Goal: Use online tool/utility: Use online tool/utility

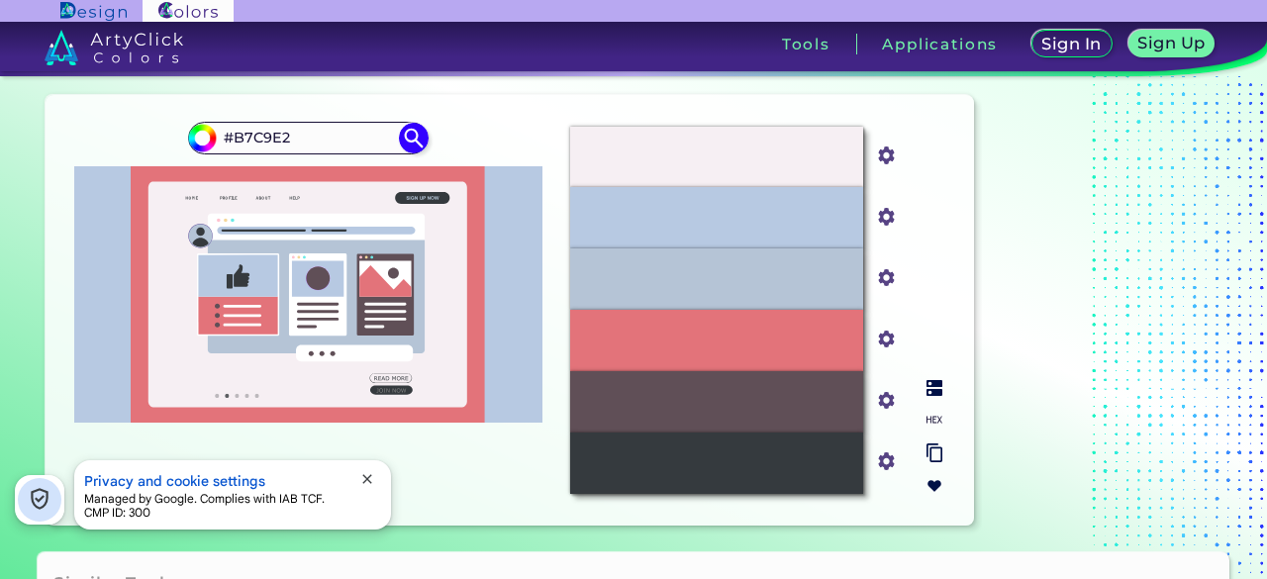
scroll to position [36, 0]
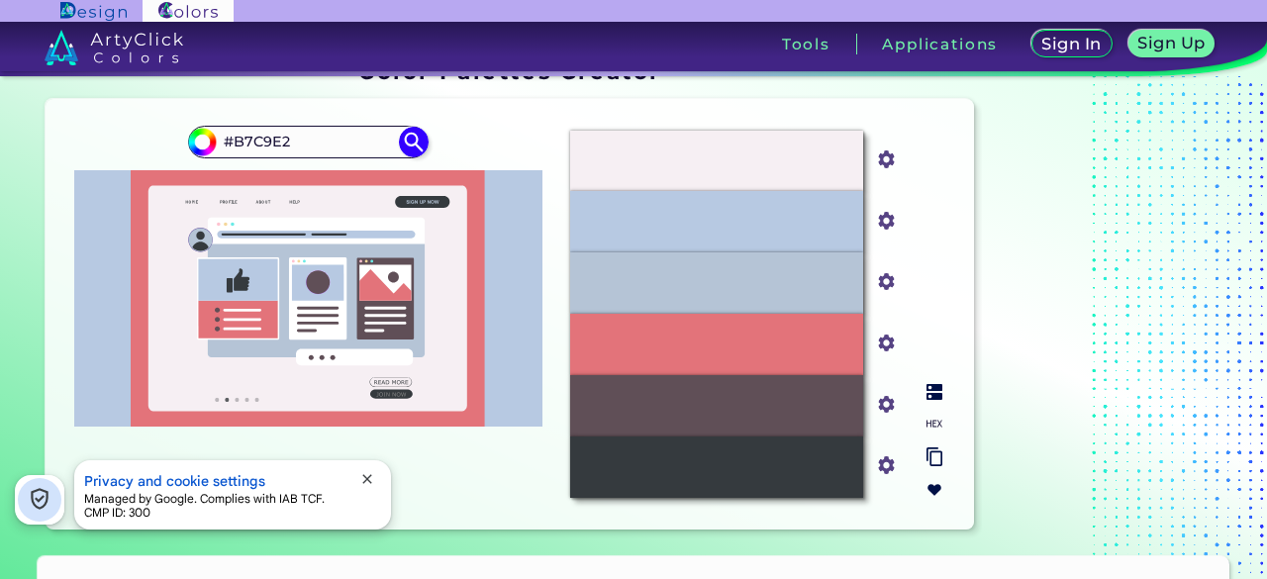
click at [703, 235] on div "#B7C9E2" at bounding box center [716, 221] width 292 height 61
click at [704, 291] on p "#B5C4D6" at bounding box center [716, 283] width 67 height 22
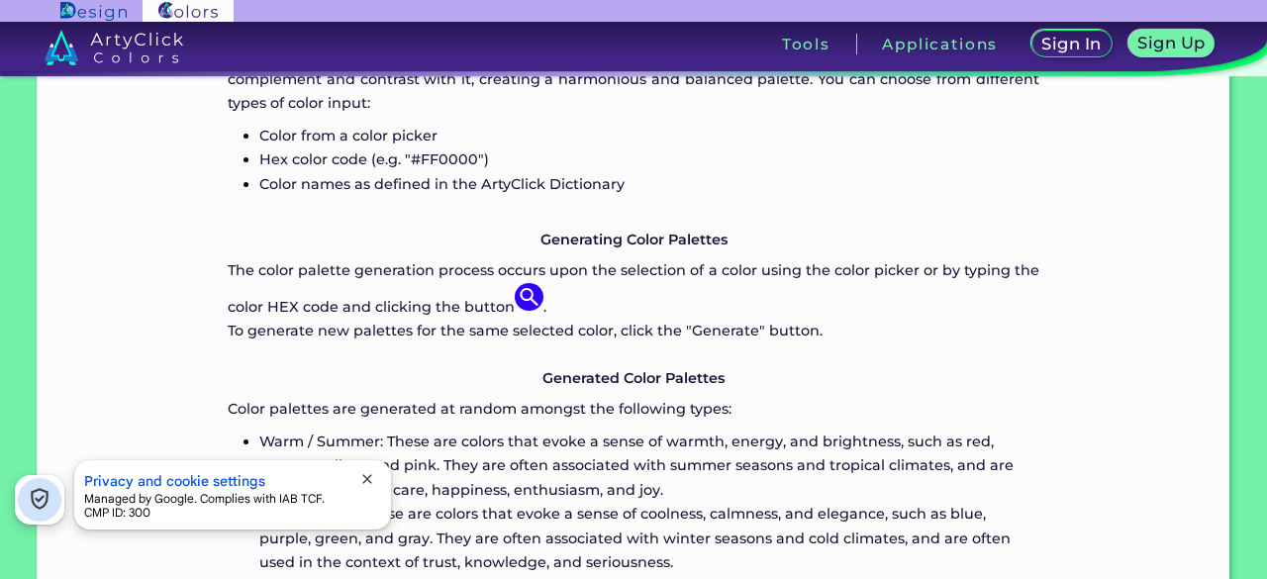
scroll to position [0, 0]
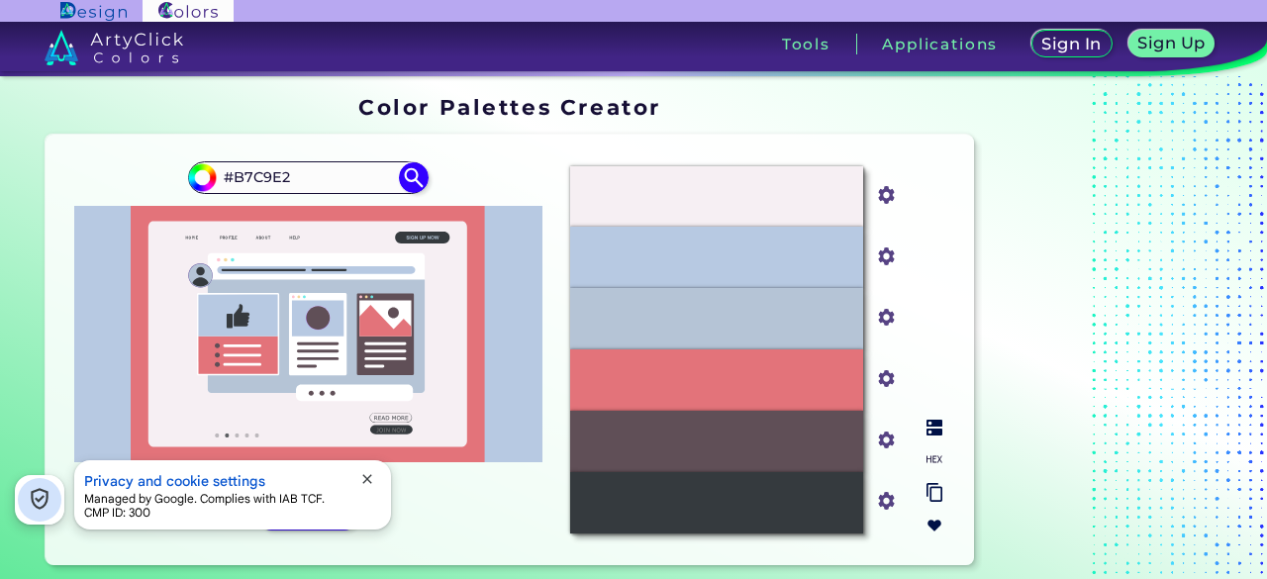
click at [710, 397] on div "#E3737A" at bounding box center [716, 379] width 292 height 61
click at [708, 399] on div "#E3737A" at bounding box center [716, 379] width 292 height 61
click at [707, 399] on div "#E3737A" at bounding box center [716, 379] width 292 height 61
click at [320, 175] on input "#B7C9E2" at bounding box center [308, 177] width 184 height 27
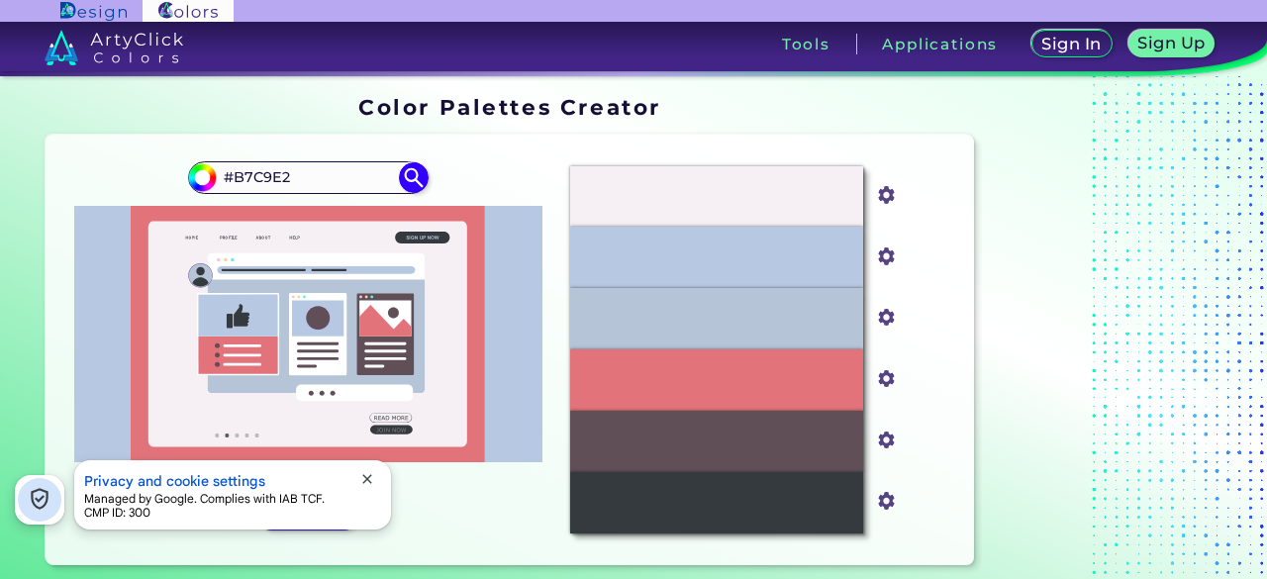
click at [431, 176] on div "#b7c9e2 #B7C9E2 Generate Acadia ◉ ◉" at bounding box center [307, 349] width 493 height 399
click at [413, 176] on img at bounding box center [414, 177] width 35 height 35
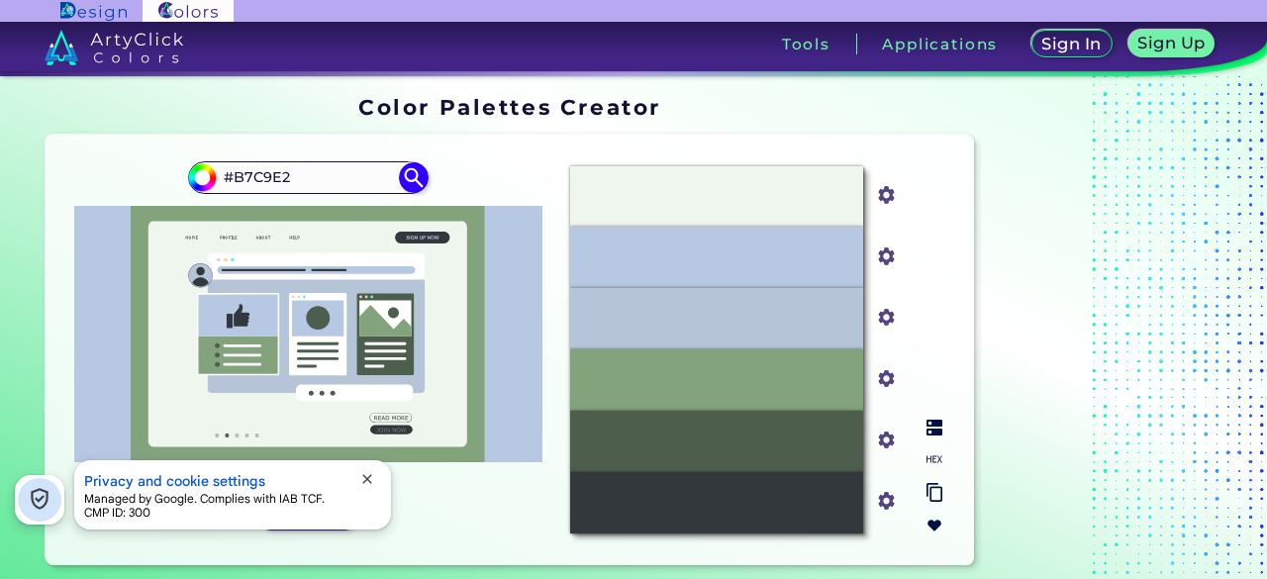
click at [742, 397] on div "#83A37D" at bounding box center [716, 379] width 292 height 61
click at [887, 379] on input "#83a37d" at bounding box center [882, 376] width 25 height 25
click at [929, 427] on img at bounding box center [934, 428] width 16 height 16
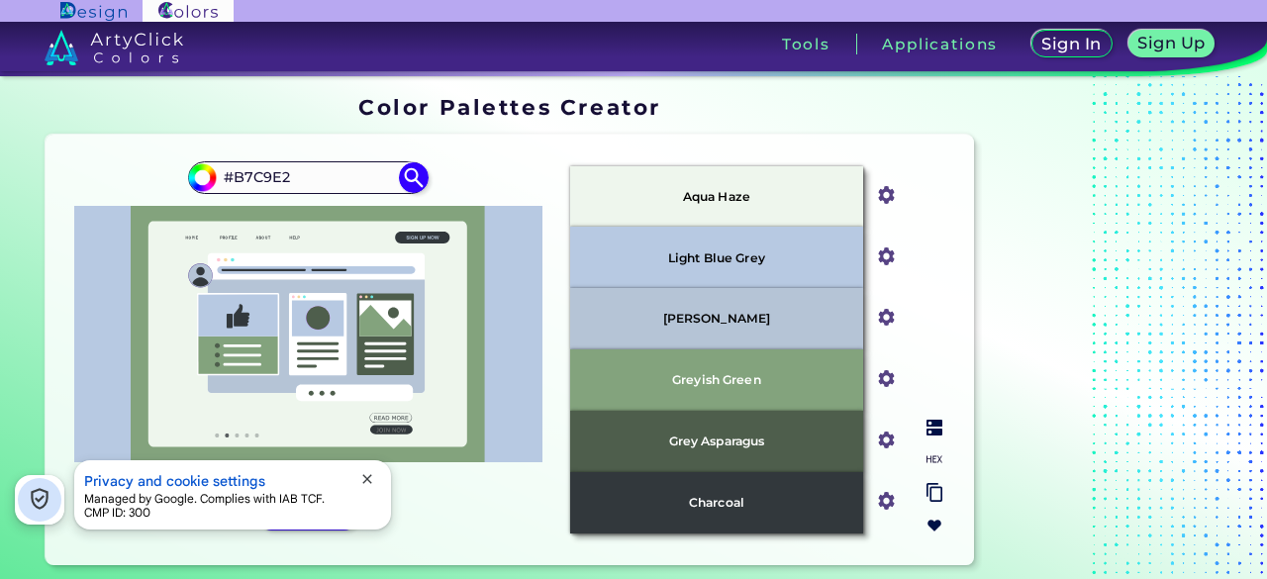
click at [928, 490] on img at bounding box center [934, 492] width 16 height 19
click at [932, 493] on img at bounding box center [934, 492] width 16 height 19
click at [891, 384] on input "#83a37d" at bounding box center [882, 376] width 25 height 25
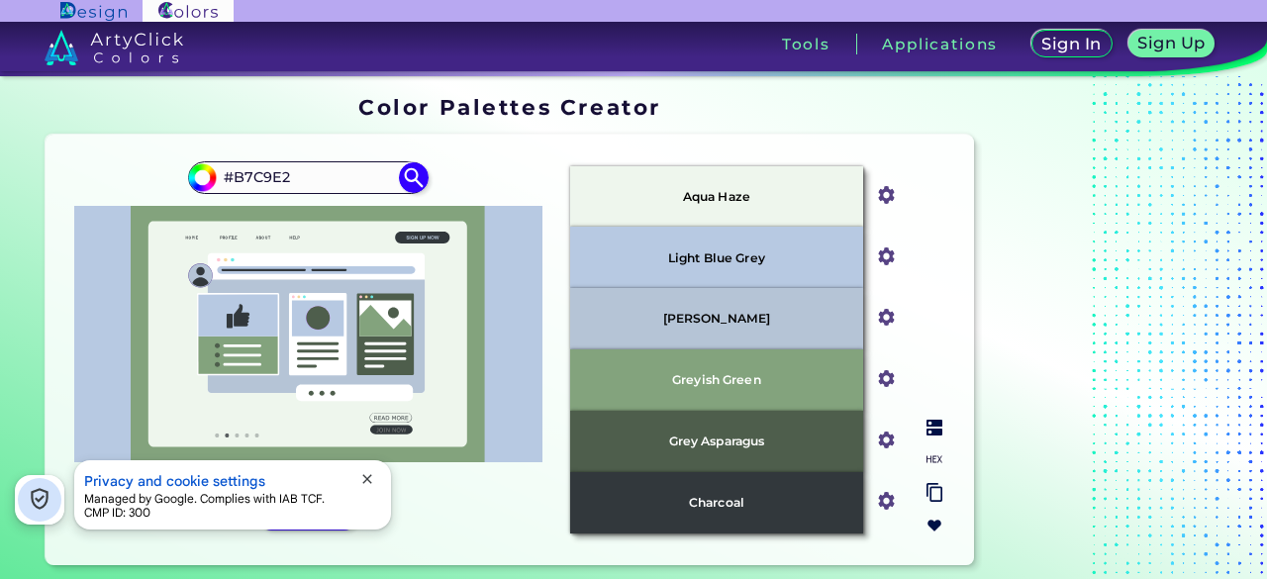
click at [892, 450] on img at bounding box center [887, 440] width 26 height 26
drag, startPoint x: 317, startPoint y: 183, endPoint x: 184, endPoint y: 183, distance: 132.6
click at [184, 183] on div "#b7c9e2 #B7C9E2 Generate Acadia ◉ ◉" at bounding box center [307, 349] width 493 height 399
click at [748, 78] on div "Sign In Sign Up My Profile My Details Color Palettes Sign Out Tools Applications" at bounding box center [868, 51] width 797 height 59
click at [789, 399] on div "Greyish Green" at bounding box center [716, 379] width 292 height 61
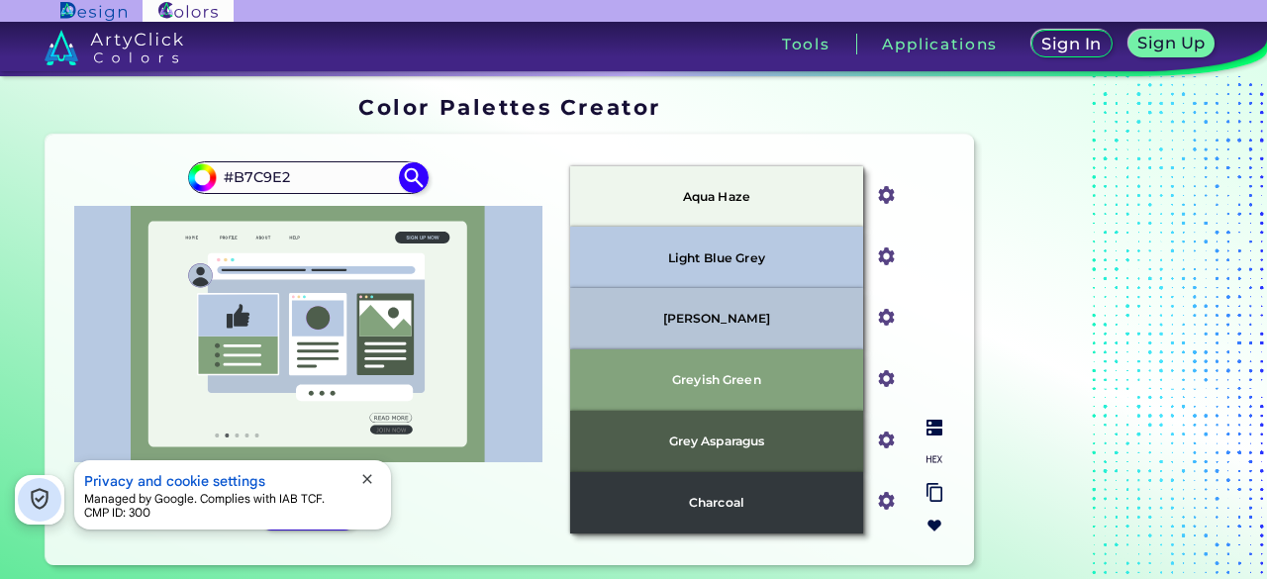
click at [724, 355] on div "Greyish Green" at bounding box center [716, 379] width 292 height 61
click at [720, 378] on p "Greyish Green" at bounding box center [716, 379] width 89 height 13
click at [724, 468] on div "Grey Asparagus" at bounding box center [716, 441] width 292 height 61
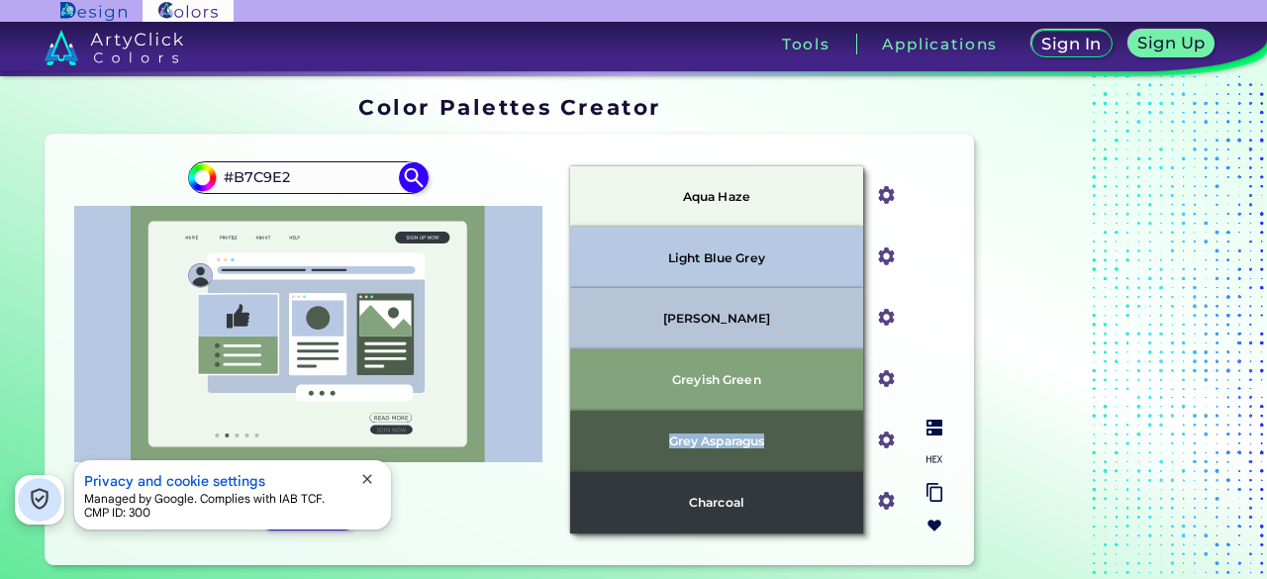
click at [724, 468] on div "Grey Asparagus" at bounding box center [716, 441] width 292 height 61
click at [744, 375] on p "Greyish Green" at bounding box center [716, 379] width 89 height 13
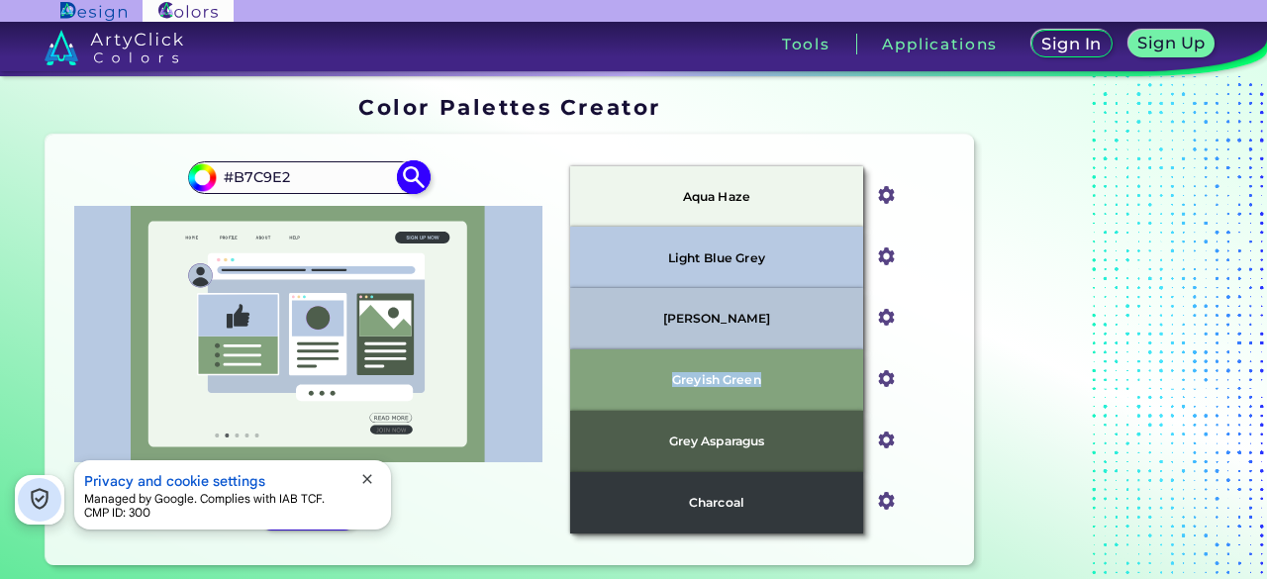
click at [405, 191] on img at bounding box center [414, 177] width 35 height 35
type input "#b7c9e2"
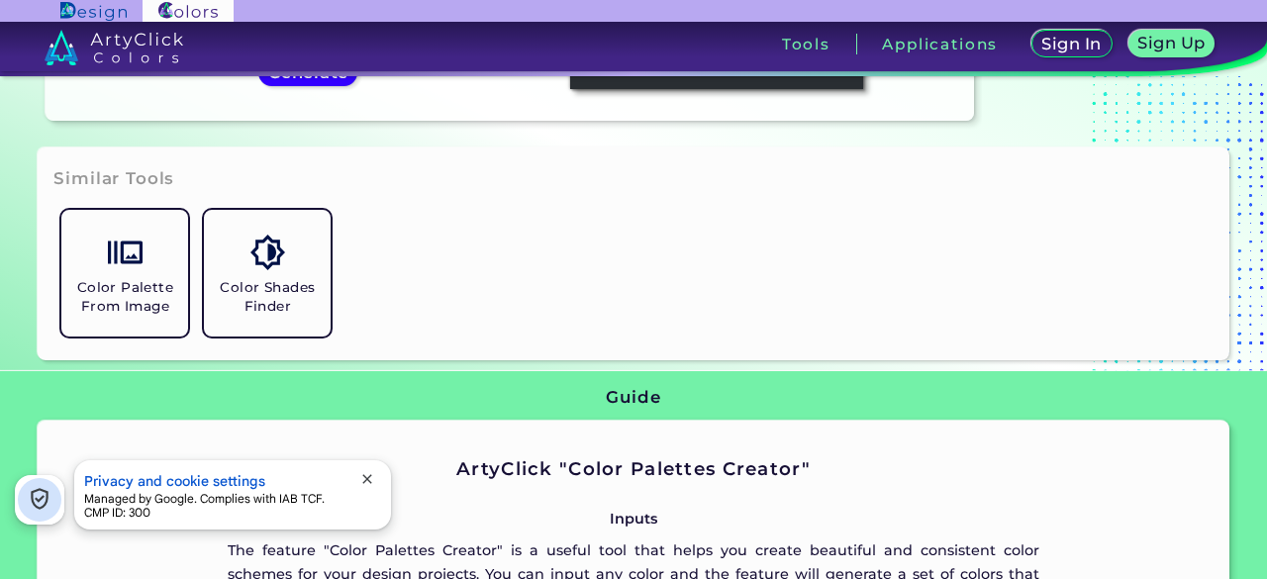
scroll to position [443, 0]
click at [280, 355] on div "Similar Tools Color Palette From Image Color Shades Finder" at bounding box center [633, 254] width 1190 height 212
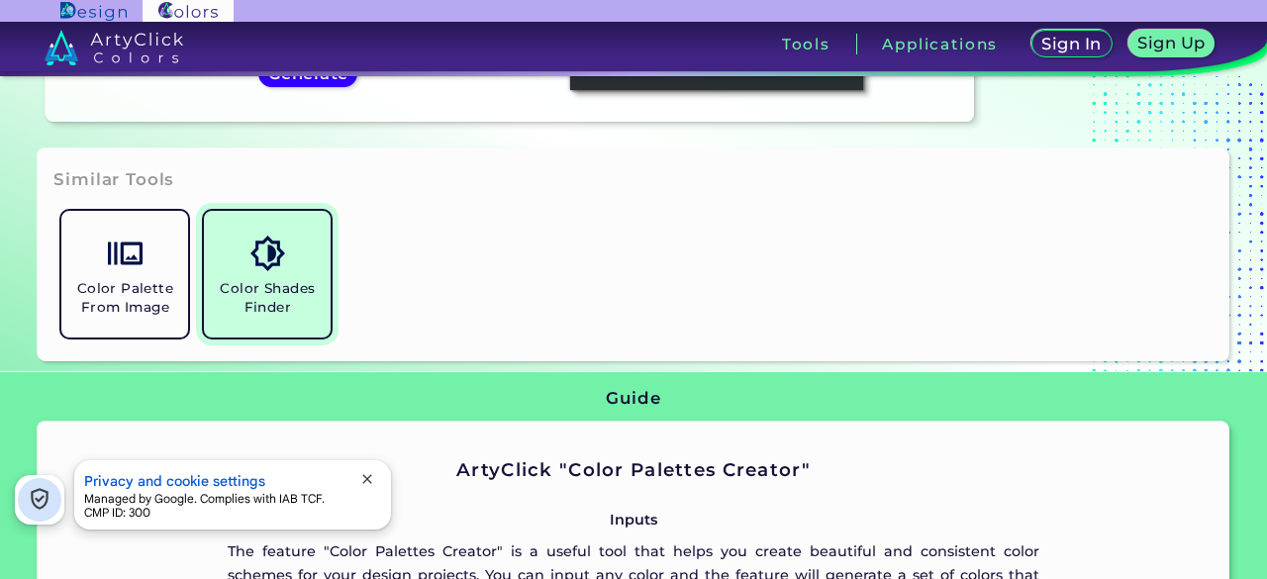
click at [280, 308] on h5 "Color Shades Finder" at bounding box center [267, 298] width 111 height 38
